Goal: Task Accomplishment & Management: Manage account settings

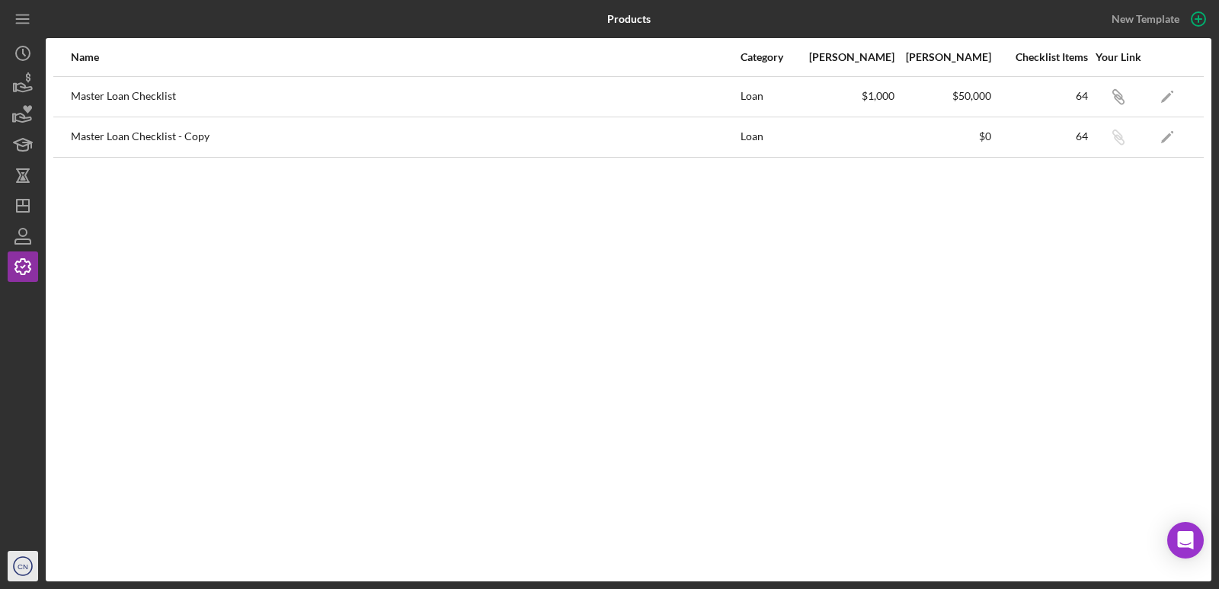
click at [25, 561] on icon "CN" at bounding box center [23, 566] width 30 height 38
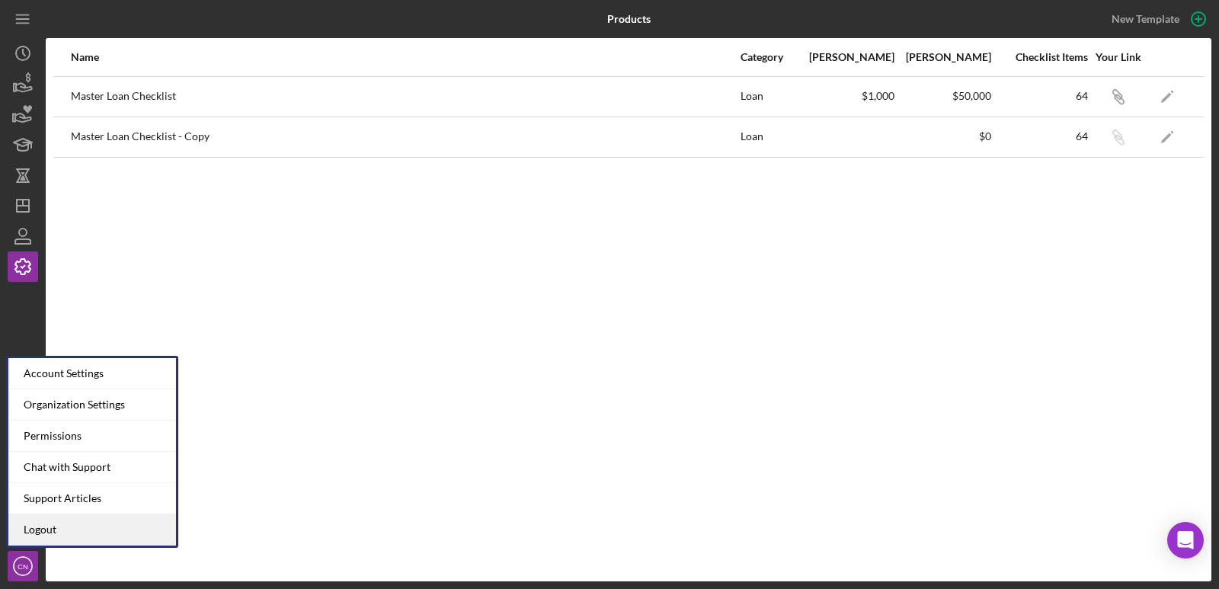
click at [48, 516] on link "Logout" at bounding box center [92, 529] width 168 height 31
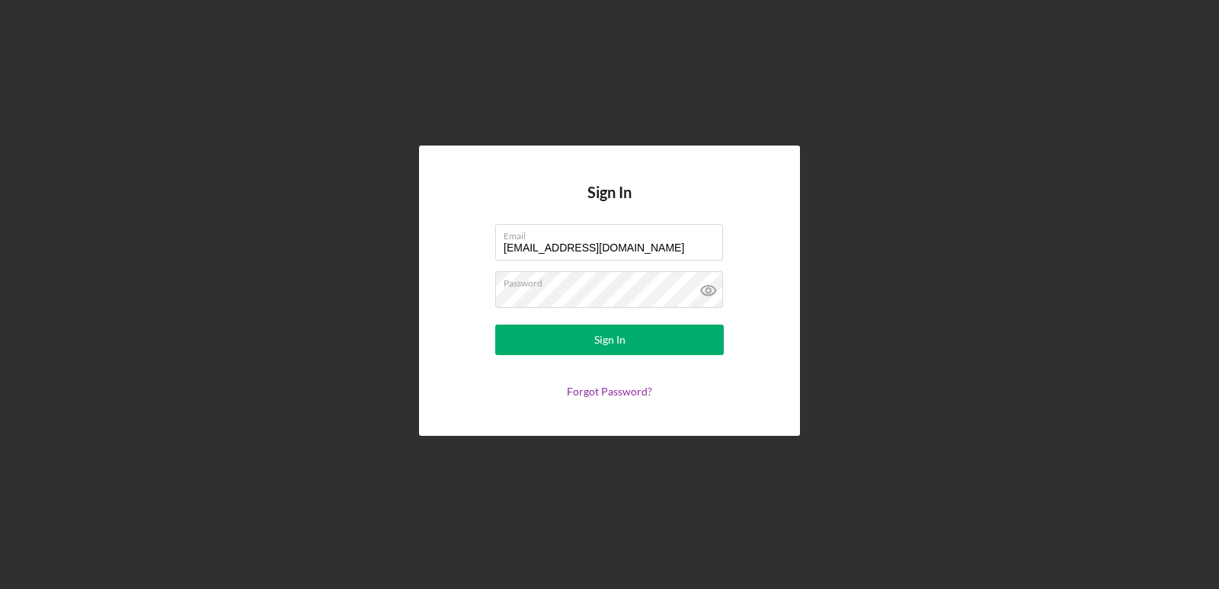
drag, startPoint x: 637, startPoint y: 243, endPoint x: 251, endPoint y: 260, distance: 385.8
click at [251, 260] on div "Sign In Email [EMAIL_ADDRESS][DOMAIN_NAME] Password Sign In Forgot Password?" at bounding box center [609, 290] width 1203 height 581
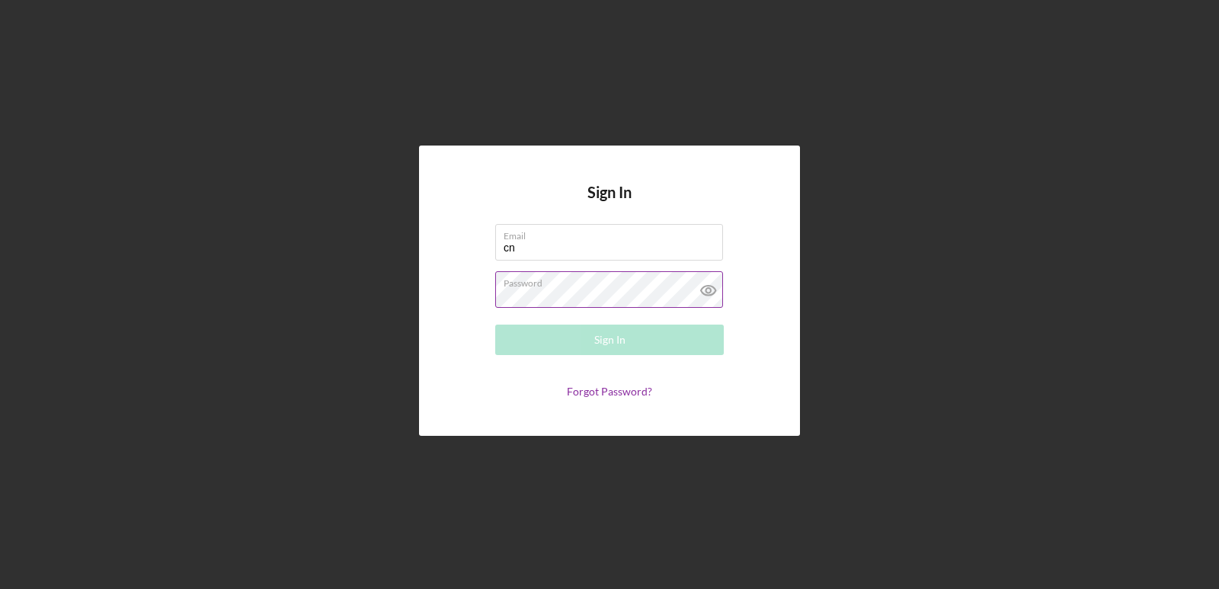
type input "[EMAIL_ADDRESS][DOMAIN_NAME]"
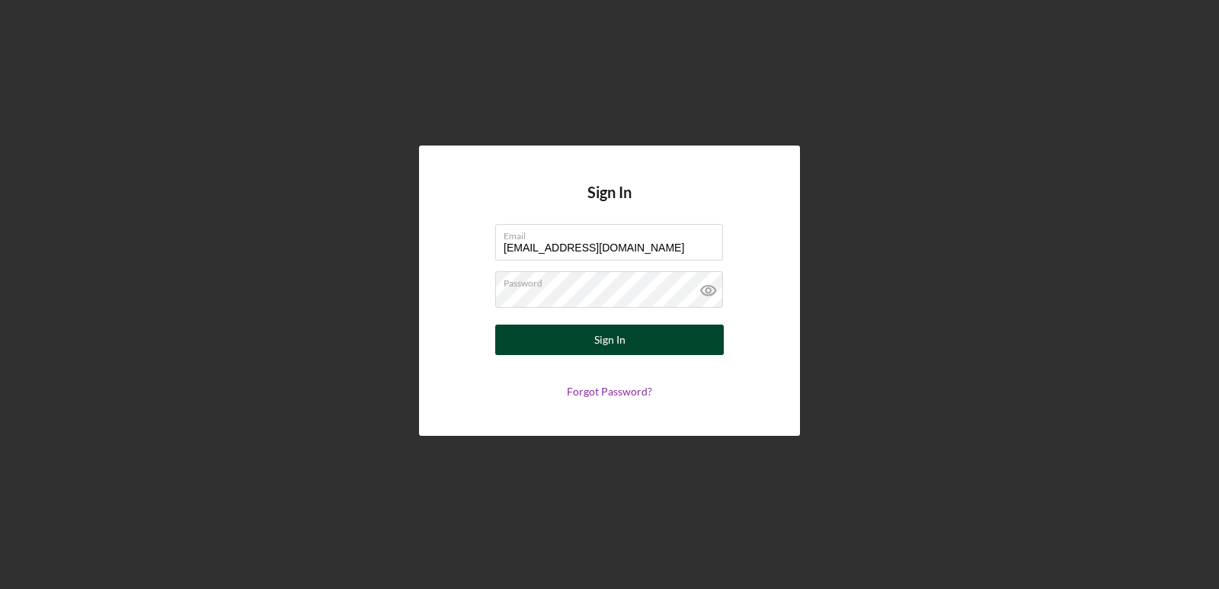
click at [609, 337] on div "Sign In" at bounding box center [609, 339] width 31 height 30
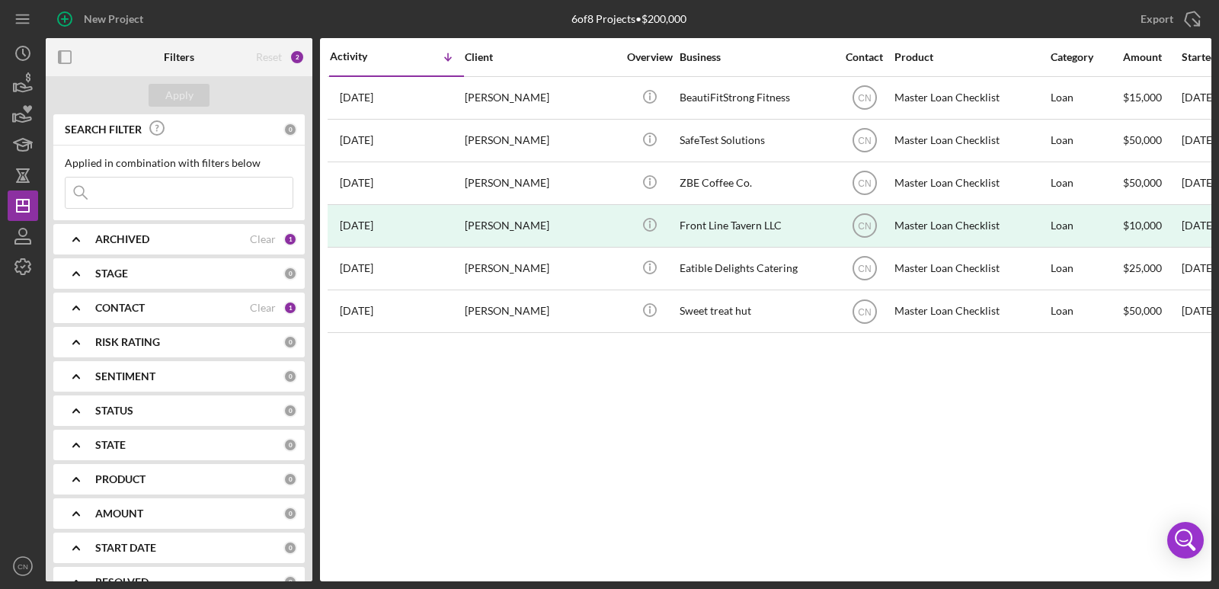
drag, startPoint x: 352, startPoint y: 344, endPoint x: 1218, endPoint y: 302, distance: 867.1
click at [1218, 302] on div "New Project 6 of 8 Projects • $200,000 Export Icon/Export Filters Reset 2 Apply…" at bounding box center [609, 294] width 1219 height 589
click at [485, 415] on div "Activity Icon/Table Sort Arrow Client Overview Business Contact Product Categor…" at bounding box center [765, 309] width 891 height 543
click at [443, 497] on div "Activity Icon/Table Sort Arrow Client Overview Business Contact Product Categor…" at bounding box center [765, 309] width 891 height 543
click at [31, 78] on icon "button" at bounding box center [23, 84] width 38 height 38
